Goal: Information Seeking & Learning: Learn about a topic

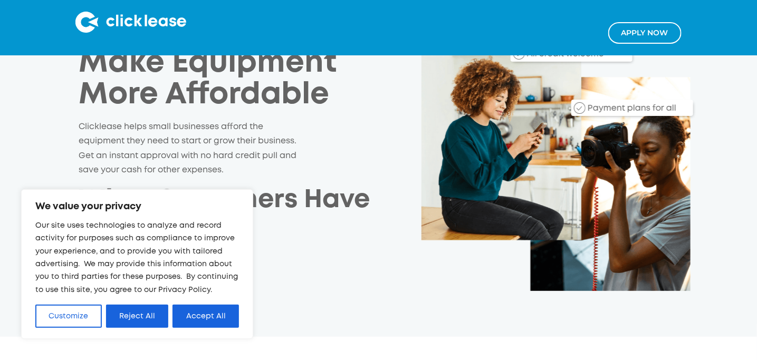
scroll to position [105, 0]
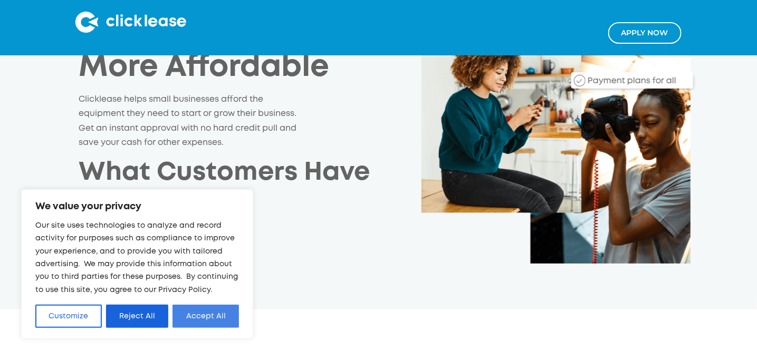
click at [227, 321] on button "Accept All" at bounding box center [205, 316] width 66 height 23
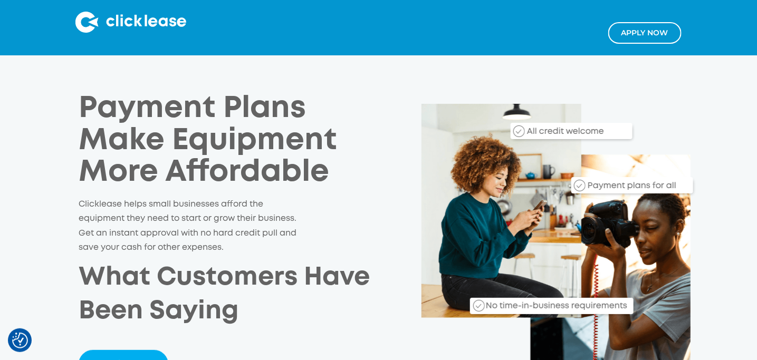
scroll to position [0, 0]
